Goal: Transaction & Acquisition: Purchase product/service

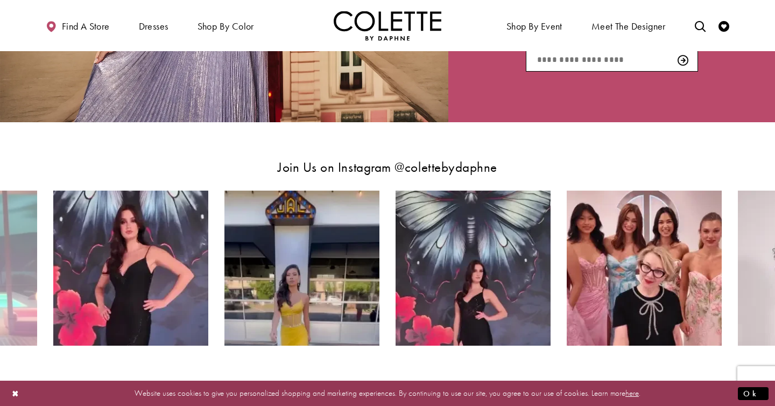
scroll to position [1800, 0]
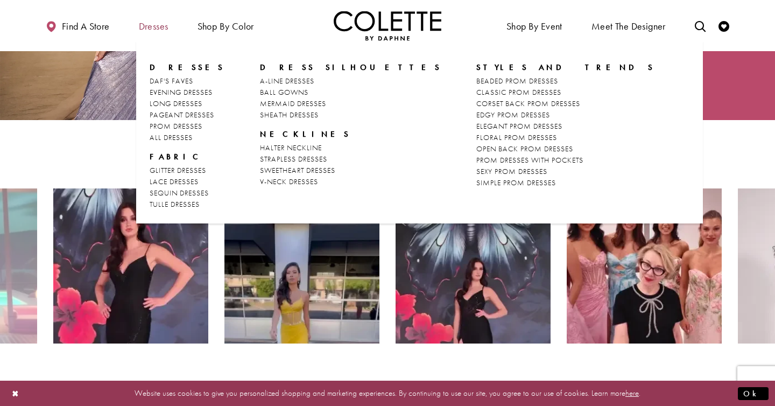
click at [164, 17] on span "Dresses" at bounding box center [153, 26] width 35 height 30
click at [187, 126] on span "PROM DRESSES" at bounding box center [176, 126] width 53 height 10
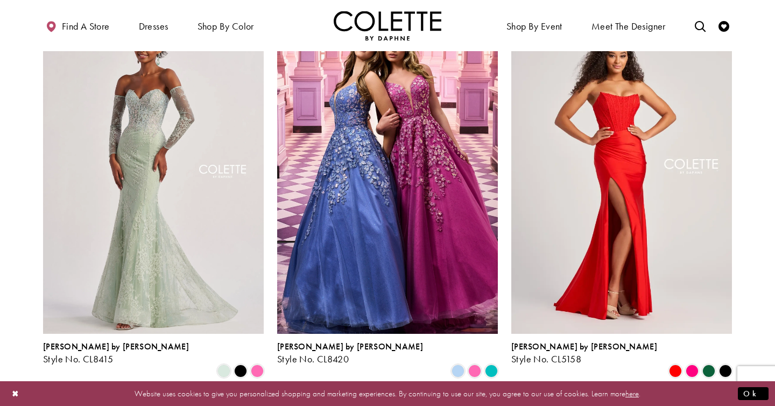
scroll to position [1506, 0]
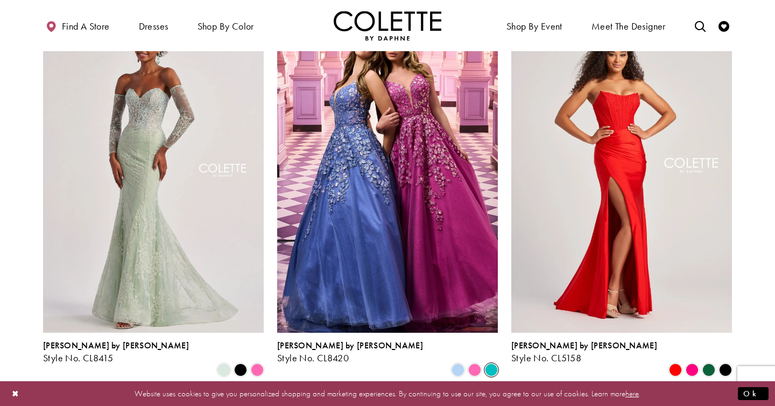
click at [490, 363] on span "Product List" at bounding box center [491, 369] width 13 height 13
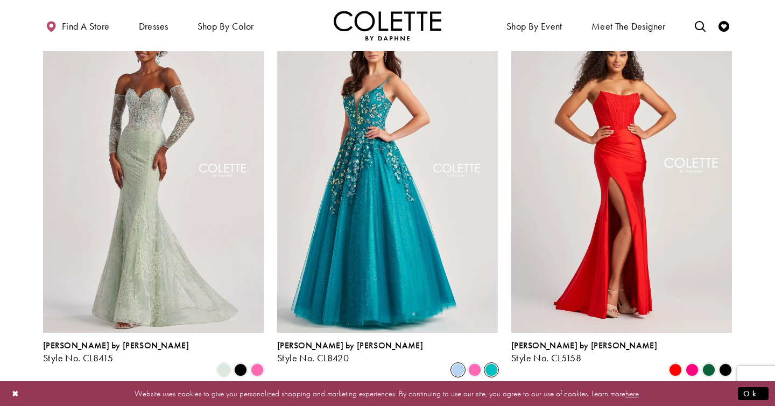
click at [458, 363] on span "Product List" at bounding box center [457, 369] width 13 height 13
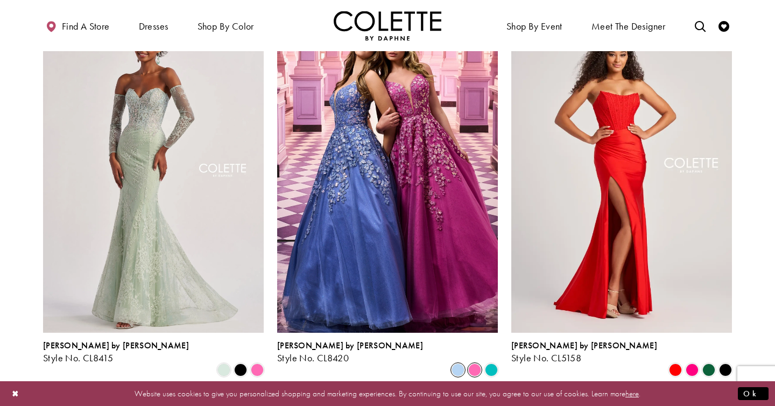
click at [472, 363] on span "Product List" at bounding box center [474, 369] width 13 height 13
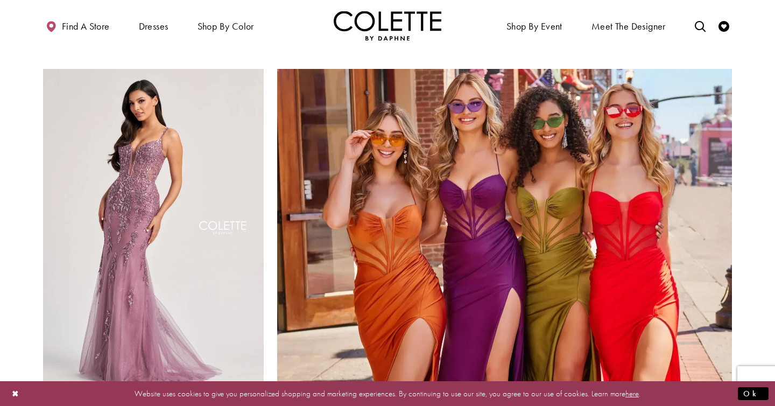
scroll to position [2247, 0]
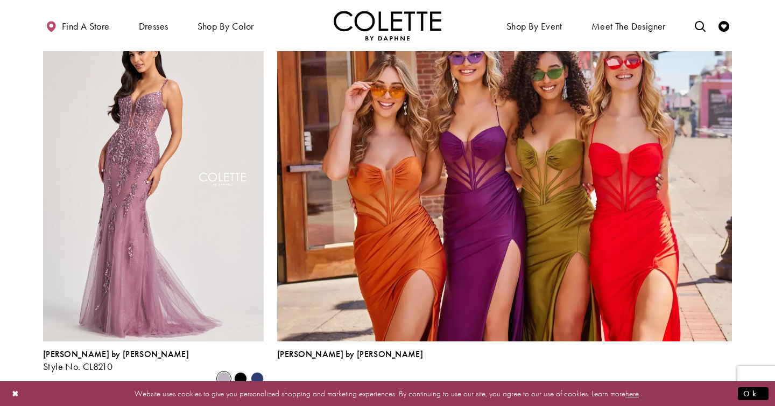
scroll to position [2380, 0]
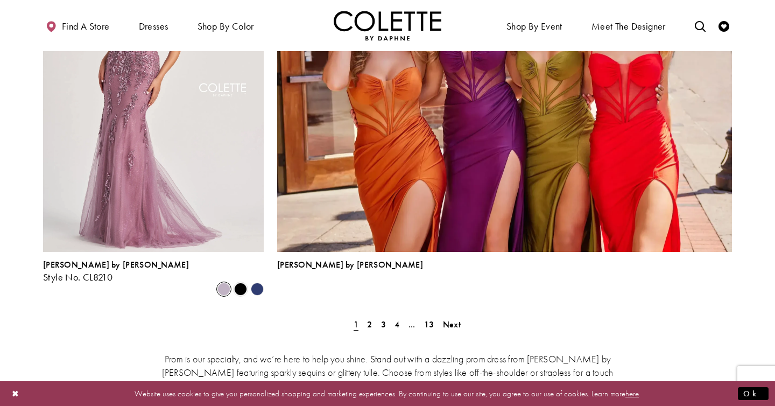
click at [374, 329] on div "Prom is our specialty, and we’re here to help you shine. Stand out with a dazzl…" at bounding box center [387, 391] width 689 height 125
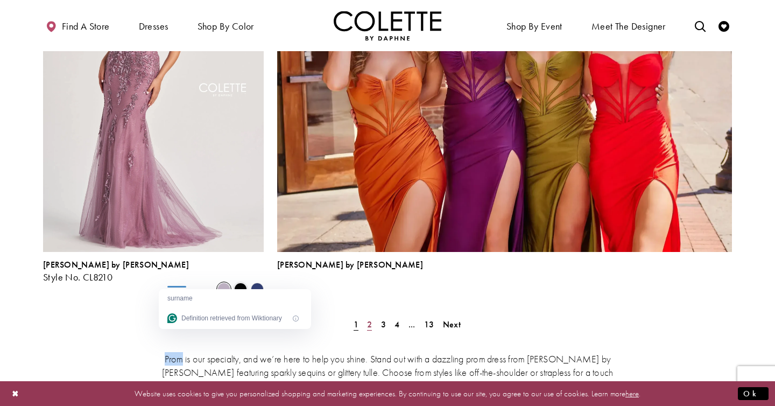
click at [371, 319] on span "2" at bounding box center [369, 324] width 5 height 11
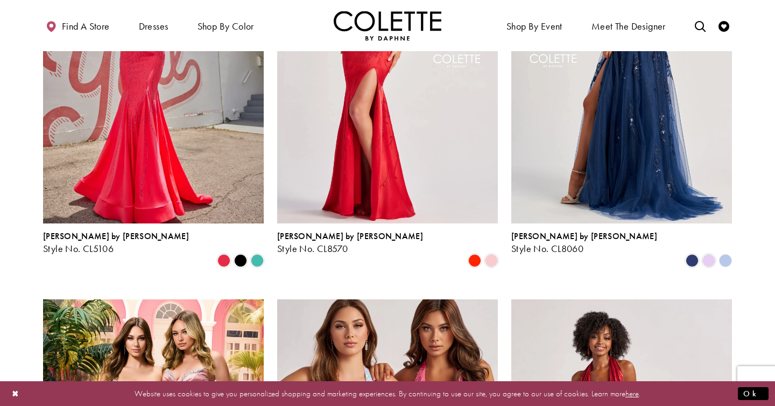
scroll to position [404, 0]
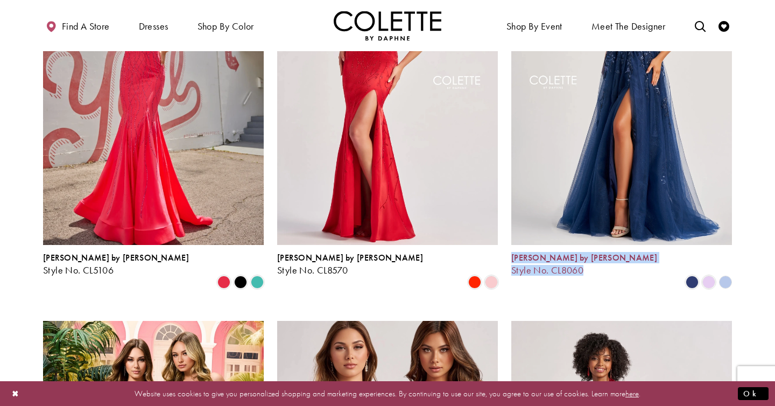
drag, startPoint x: 585, startPoint y: 272, endPoint x: 511, endPoint y: 257, distance: 76.3
click at [511, 257] on div "Colette by Daphne Style No. CL8060 Skip Color List #ddaa6050f5 to end Color Lis…" at bounding box center [621, 271] width 221 height 36
copy div "Colette by Daphne Style No. CL8060"
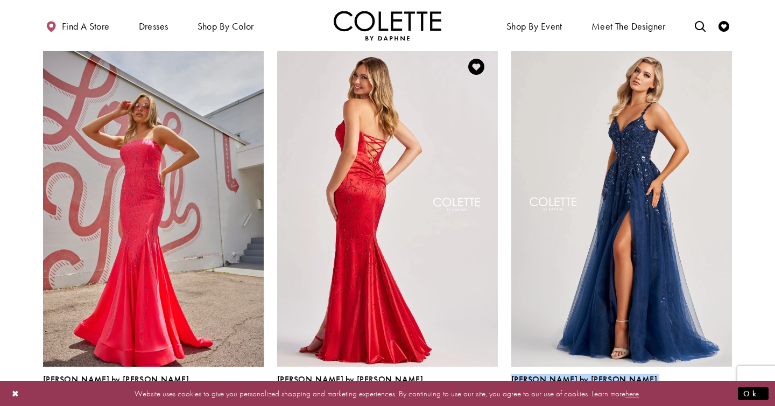
scroll to position [291, 0]
